Goal: Answer question/provide support: Answer question/provide support

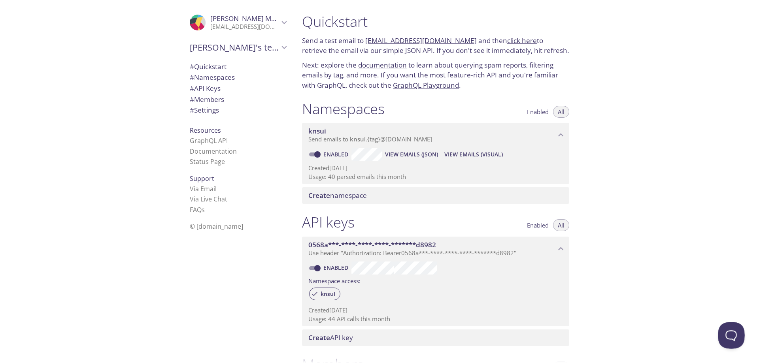
click at [733, 340] on button "Open Beacon popover" at bounding box center [730, 334] width 24 height 24
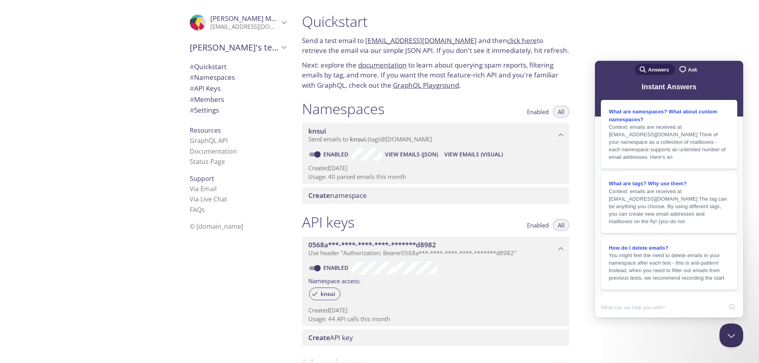
click at [688, 69] on span "Ask" at bounding box center [692, 70] width 9 height 8
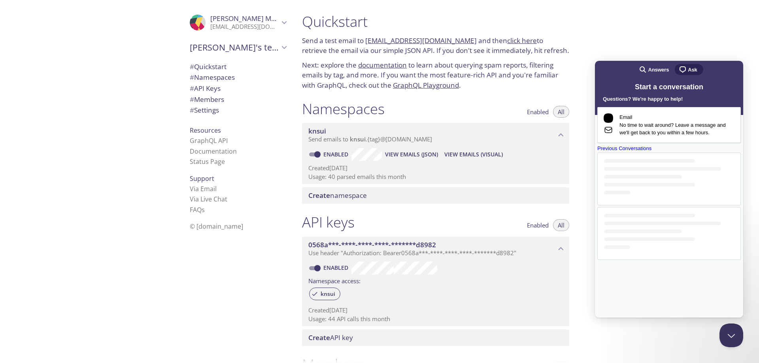
click at [678, 260] on link "Previous Conversations" at bounding box center [668, 202] width 143 height 115
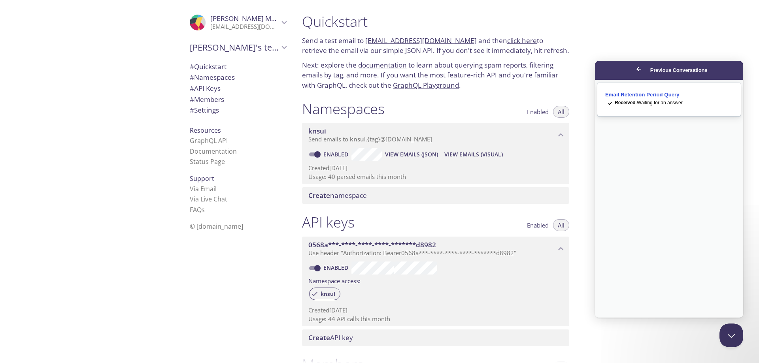
click at [699, 104] on div "Received . Waiting for an answer" at bounding box center [674, 103] width 118 height 8
click at [609, 318] on button "Close" at bounding box center [602, 323] width 14 height 10
click at [634, 66] on span "Go back" at bounding box center [638, 68] width 9 height 9
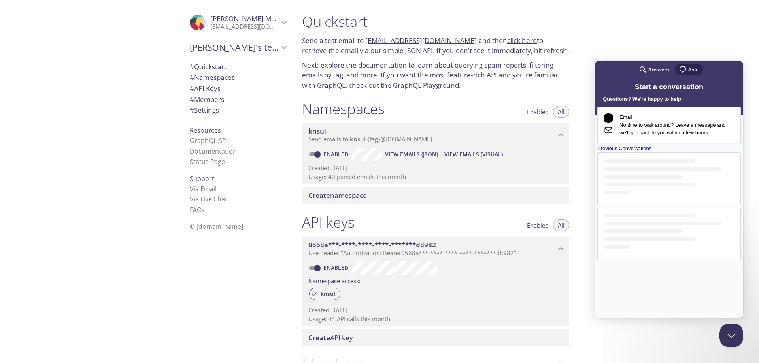
click at [595, 42] on div "Quickstart Send a test email to [EMAIL_ADDRESS][DOMAIN_NAME] and then click her…" at bounding box center [527, 181] width 463 height 363
